Goal: Transaction & Acquisition: Subscribe to service/newsletter

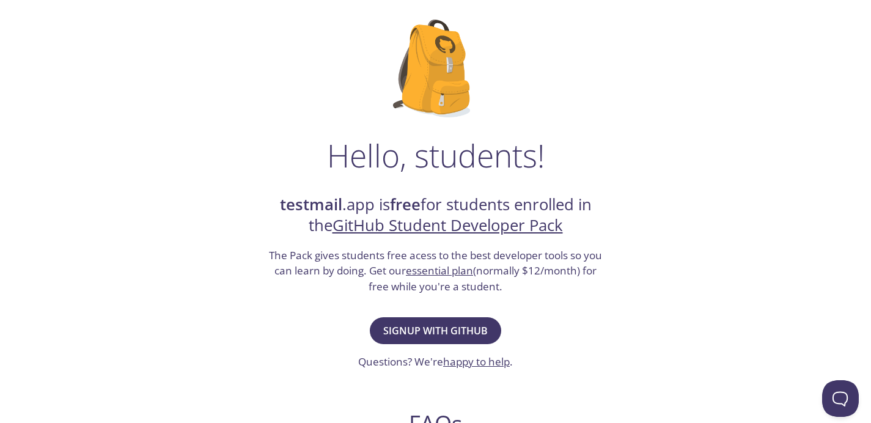
scroll to position [88, 0]
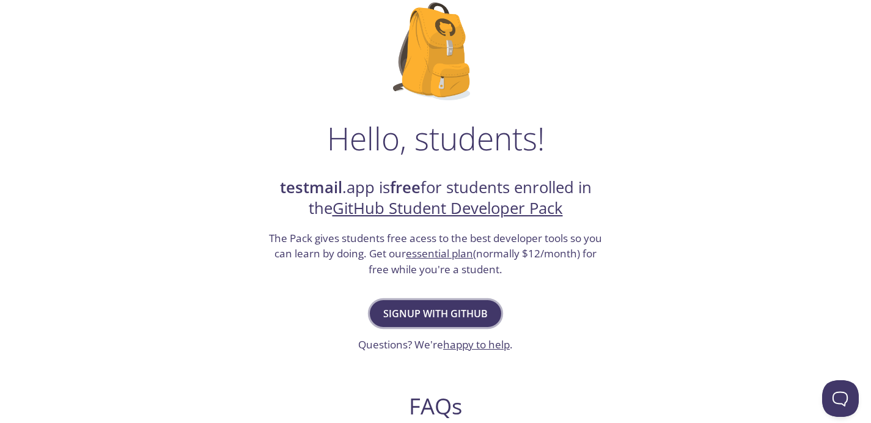
click at [457, 317] on span "Signup with GitHub" at bounding box center [435, 313] width 105 height 17
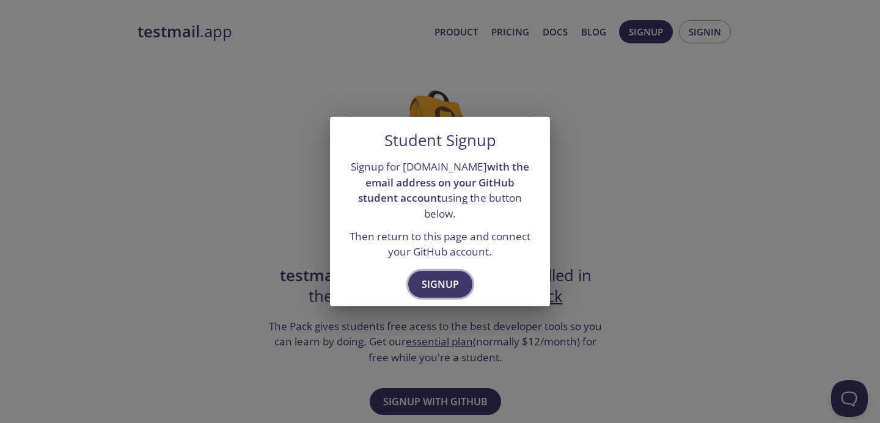
click at [455, 280] on span "Signup" at bounding box center [440, 284] width 37 height 17
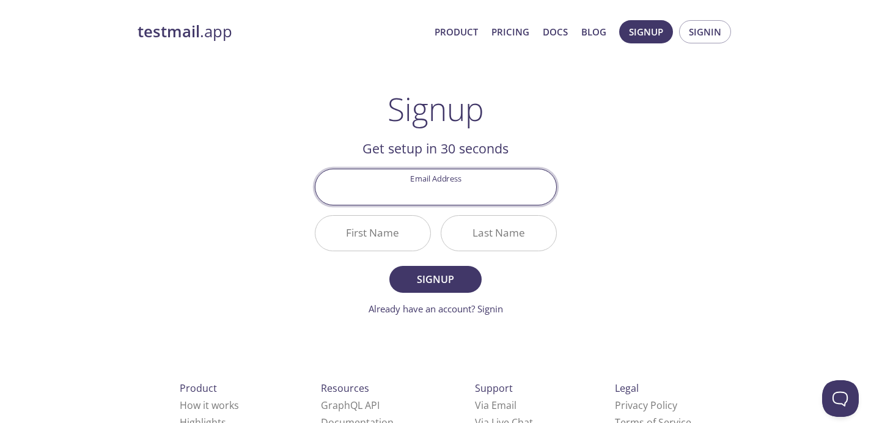
click at [529, 196] on input "Email Address" at bounding box center [435, 186] width 241 height 35
type input "[EMAIL_ADDRESS][DOMAIN_NAME]"
click at [414, 246] on input "First Name" at bounding box center [372, 233] width 115 height 35
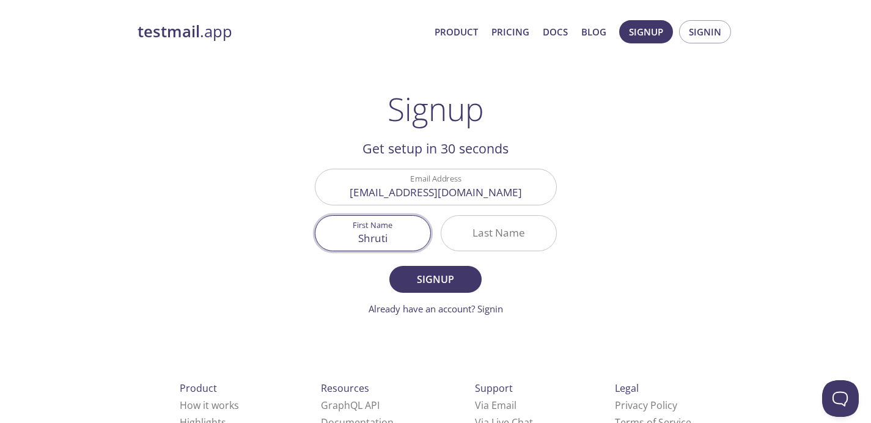
type input "Shruti"
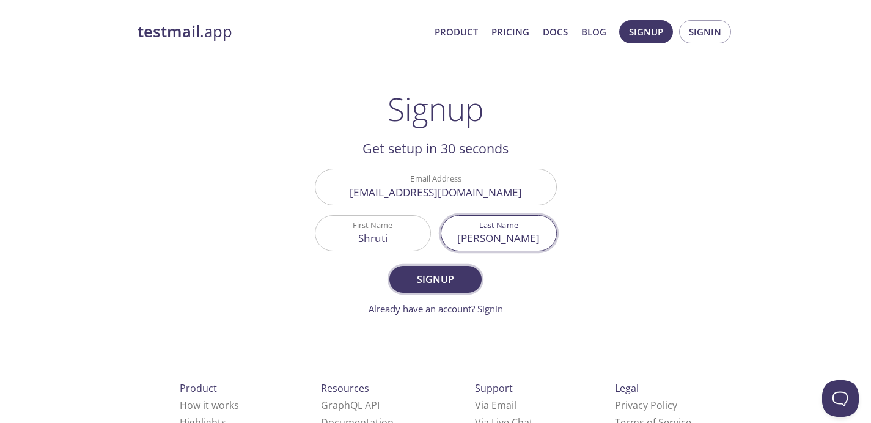
type input "[PERSON_NAME]"
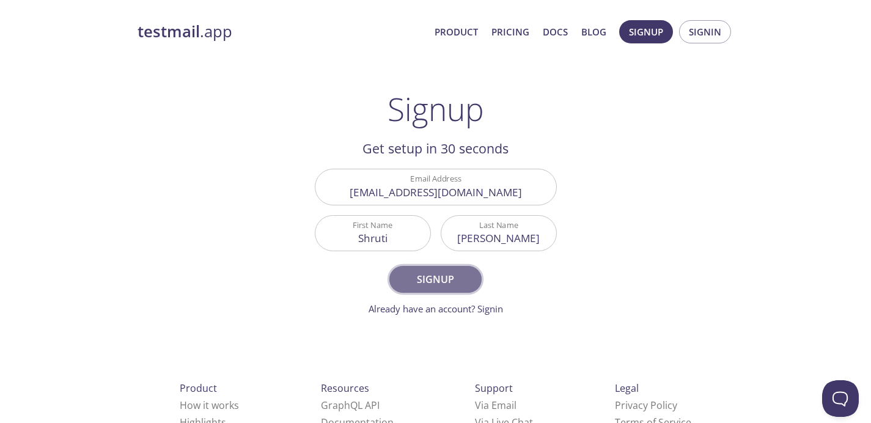
click at [441, 274] on span "Signup" at bounding box center [435, 279] width 65 height 17
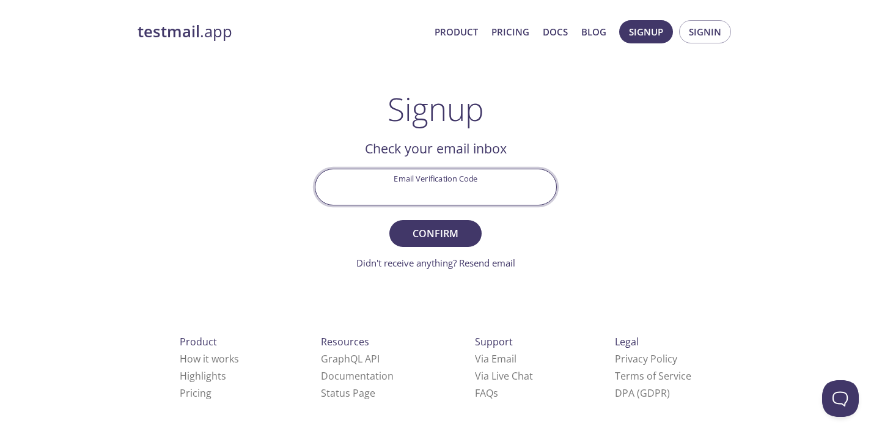
click at [424, 193] on input "Email Verification Code" at bounding box center [435, 186] width 241 height 35
click at [451, 196] on input "Email Verification Code" at bounding box center [435, 186] width 241 height 35
paste input "DGZRKLH"
type input "DGZRKLH"
click at [432, 235] on span "Confirm" at bounding box center [435, 233] width 65 height 17
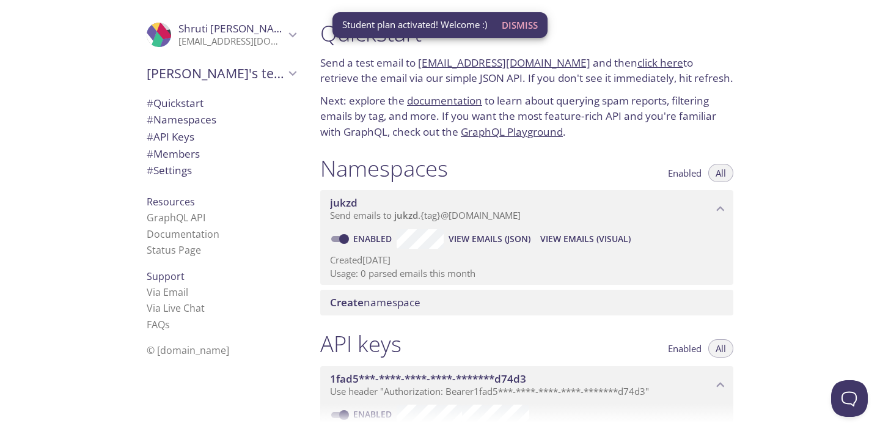
click at [826, 229] on div "Quickstart Send a test email to [EMAIL_ADDRESS][DOMAIN_NAME] and then click her…" at bounding box center [596, 211] width 570 height 423
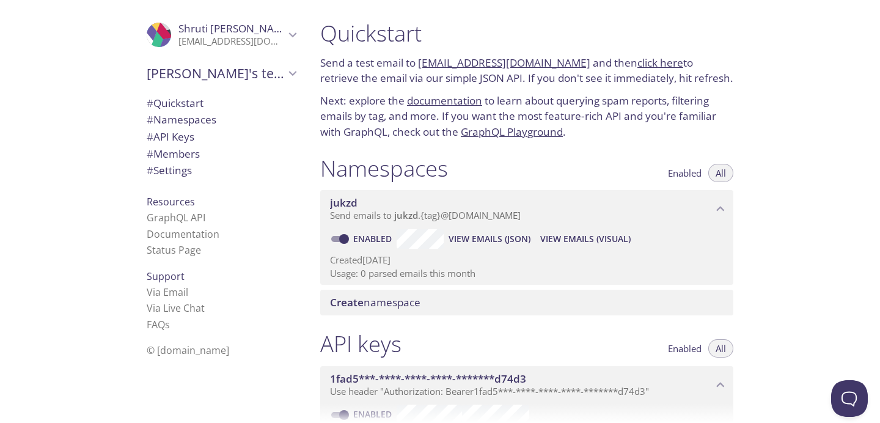
drag, startPoint x: 404, startPoint y: 81, endPoint x: 719, endPoint y: 73, distance: 315.5
click at [719, 73] on p "Send a test email to [EMAIL_ADDRESS][DOMAIN_NAME] and then click here to retrie…" at bounding box center [526, 70] width 413 height 31
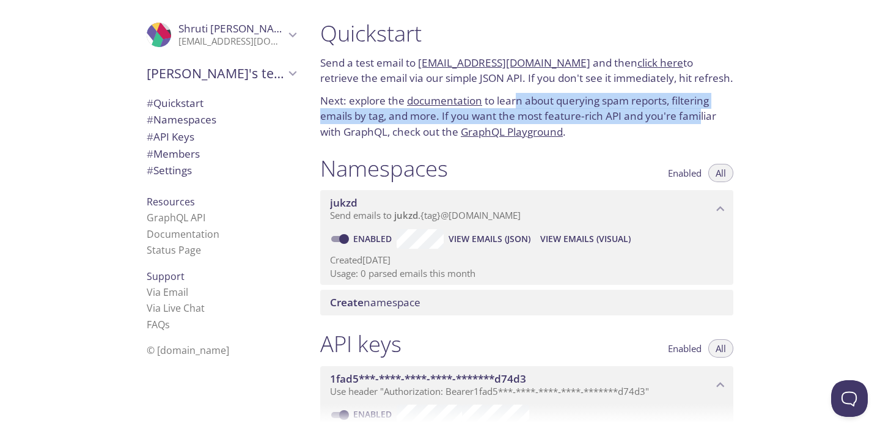
drag, startPoint x: 526, startPoint y: 103, endPoint x: 702, endPoint y: 111, distance: 176.3
click at [702, 111] on p "Next: explore the documentation to learn about querying spam reports, filtering…" at bounding box center [526, 116] width 413 height 47
click at [497, 111] on p "Next: explore the documentation to learn about querying spam reports, filtering…" at bounding box center [526, 116] width 413 height 47
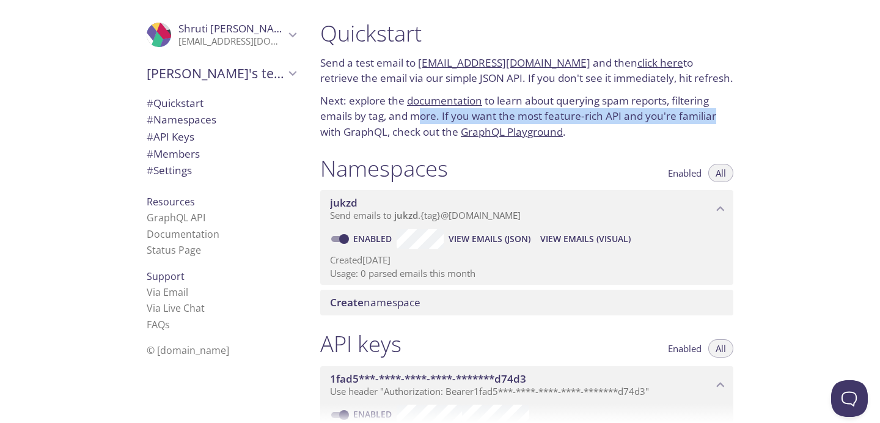
drag, startPoint x: 444, startPoint y: 117, endPoint x: 737, endPoint y: 118, distance: 292.8
click at [737, 118] on div "Quickstart Send a test email to [EMAIL_ADDRESS][DOMAIN_NAME] and then click her…" at bounding box center [527, 79] width 433 height 135
click at [179, 232] on link "Documentation" at bounding box center [183, 233] width 73 height 13
